Goal: Information Seeking & Learning: Understand process/instructions

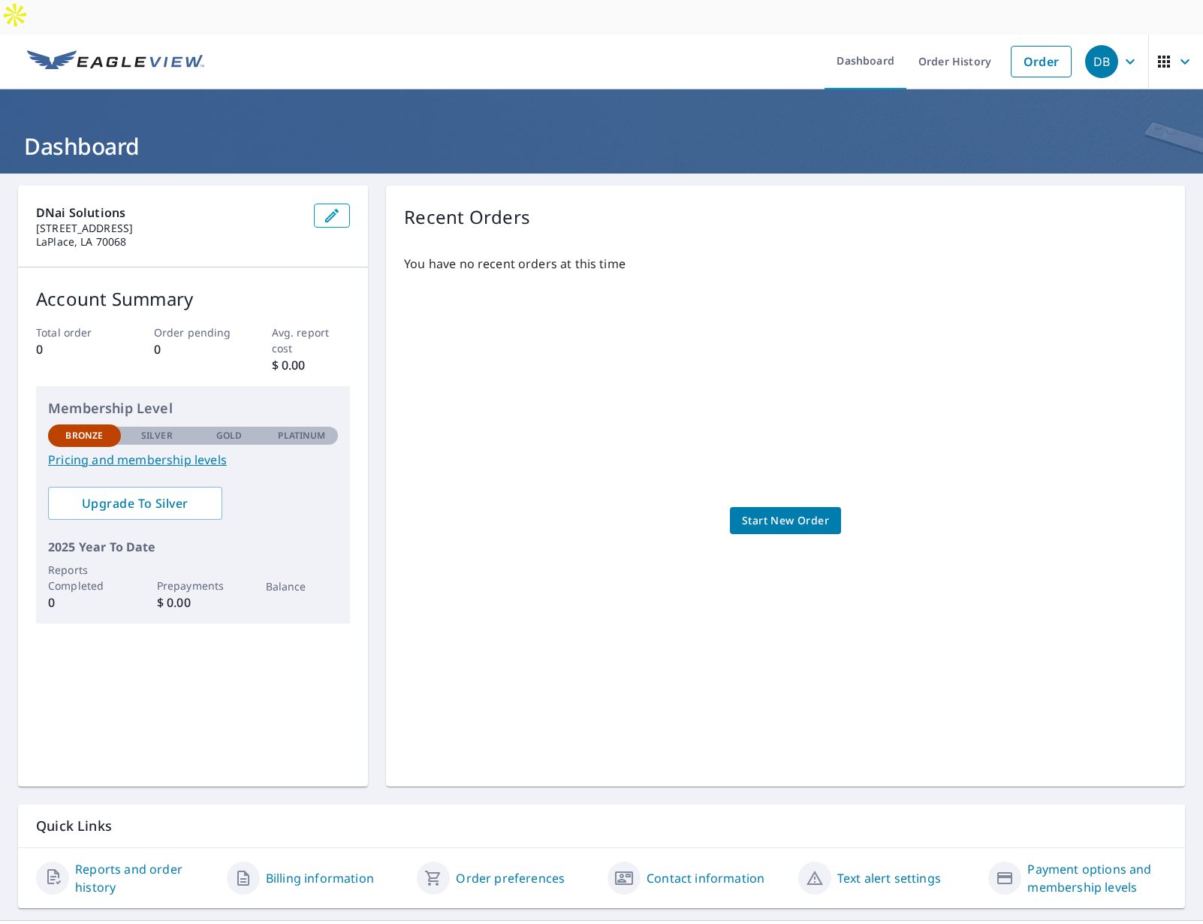
click at [1112, 860] on link "Payment options and membership levels" at bounding box center [1098, 878] width 140 height 36
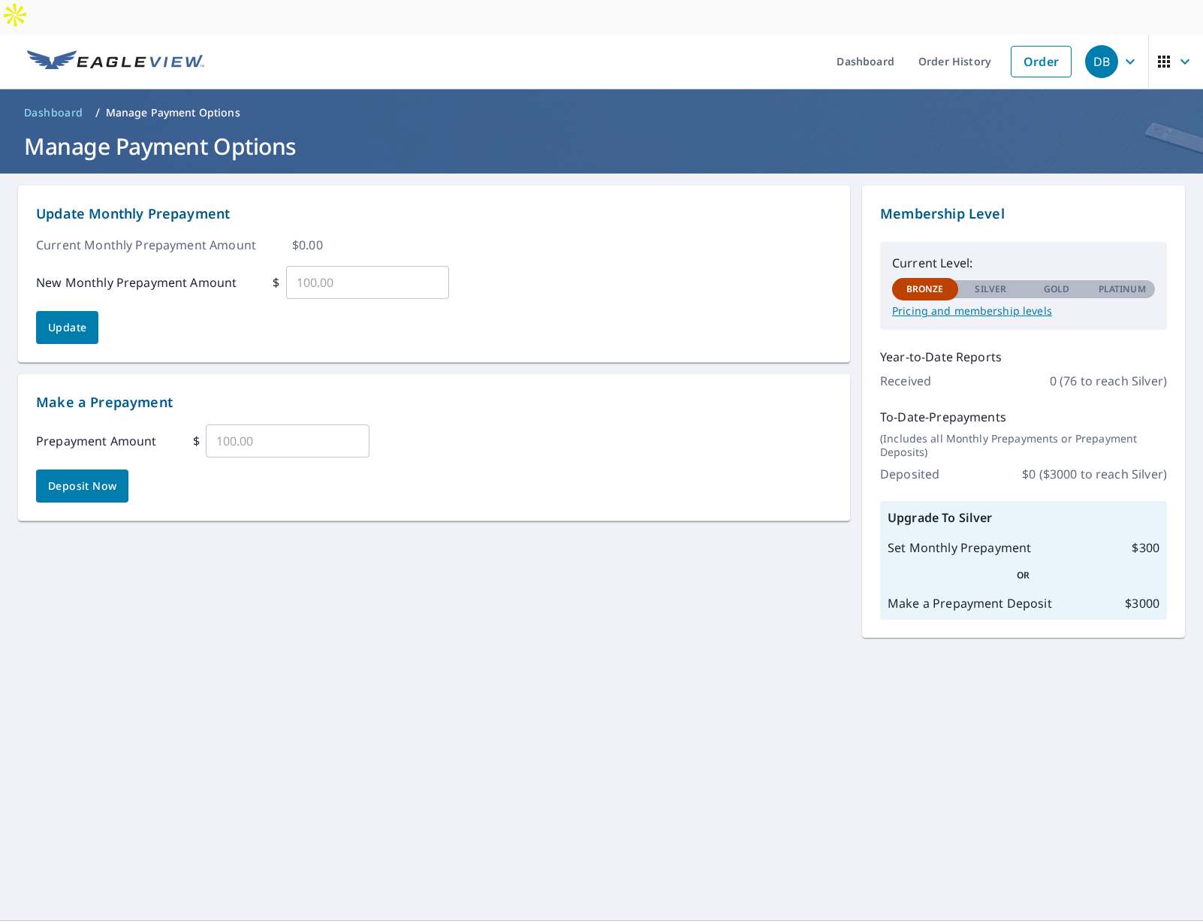
click at [1008, 304] on p "Pricing and membership levels" at bounding box center [1023, 311] width 263 height 14
click at [66, 105] on span "Dashboard" at bounding box center [53, 112] width 59 height 15
